Goal: Check status: Check status

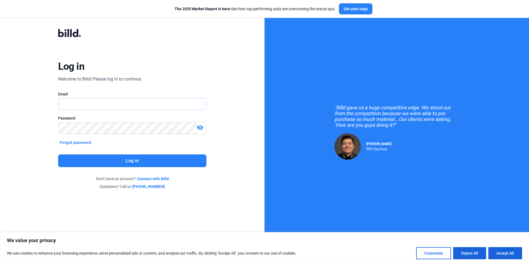
type input "[PERSON_NAME][EMAIL_ADDRESS][PERSON_NAME][DOMAIN_NAME]"
click at [110, 157] on button "Log in" at bounding box center [132, 160] width 148 height 13
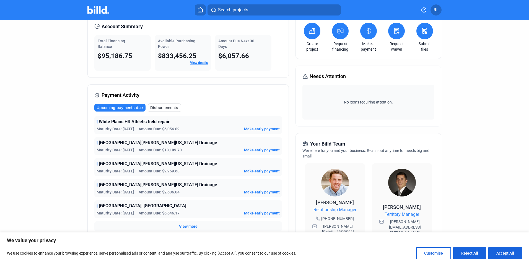
scroll to position [25, 0]
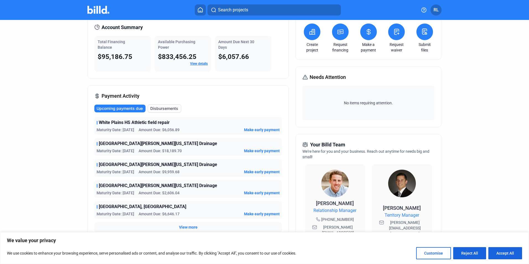
click at [197, 63] on link "View details" at bounding box center [199, 64] width 18 height 4
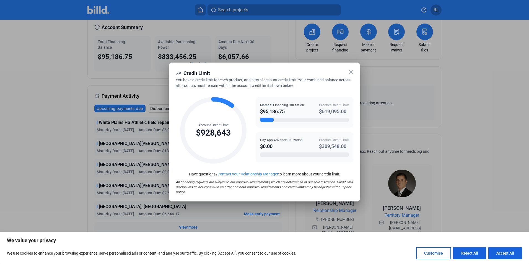
click at [348, 72] on icon at bounding box center [351, 72] width 7 height 7
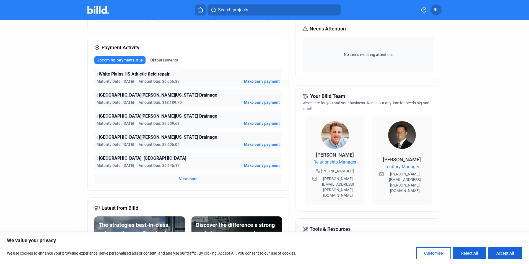
scroll to position [83, 0]
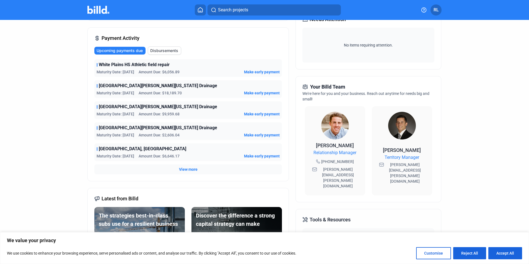
click at [189, 169] on span "View more" at bounding box center [188, 170] width 19 height 6
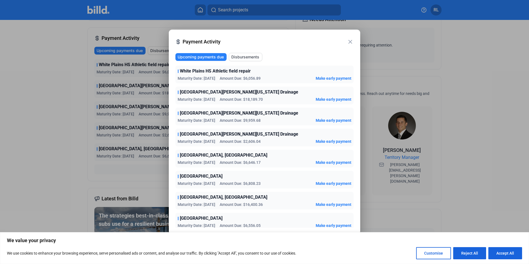
click at [243, 57] on span "Disbursements" at bounding box center [245, 57] width 28 height 6
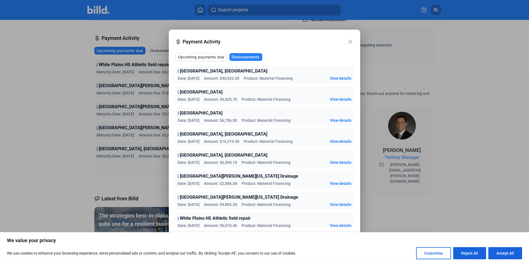
click at [212, 56] on span "Upcoming payments due" at bounding box center [201, 57] width 46 height 6
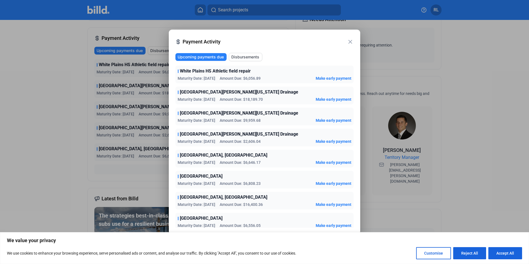
click at [348, 40] on mat-icon "close" at bounding box center [350, 41] width 7 height 7
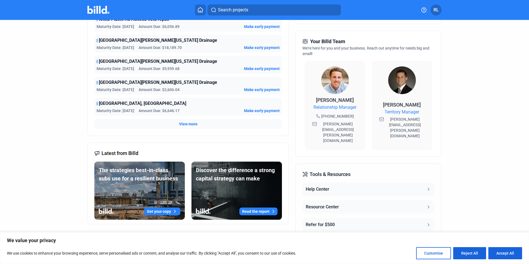
scroll to position [136, 0]
